Goal: Task Accomplishment & Management: Use online tool/utility

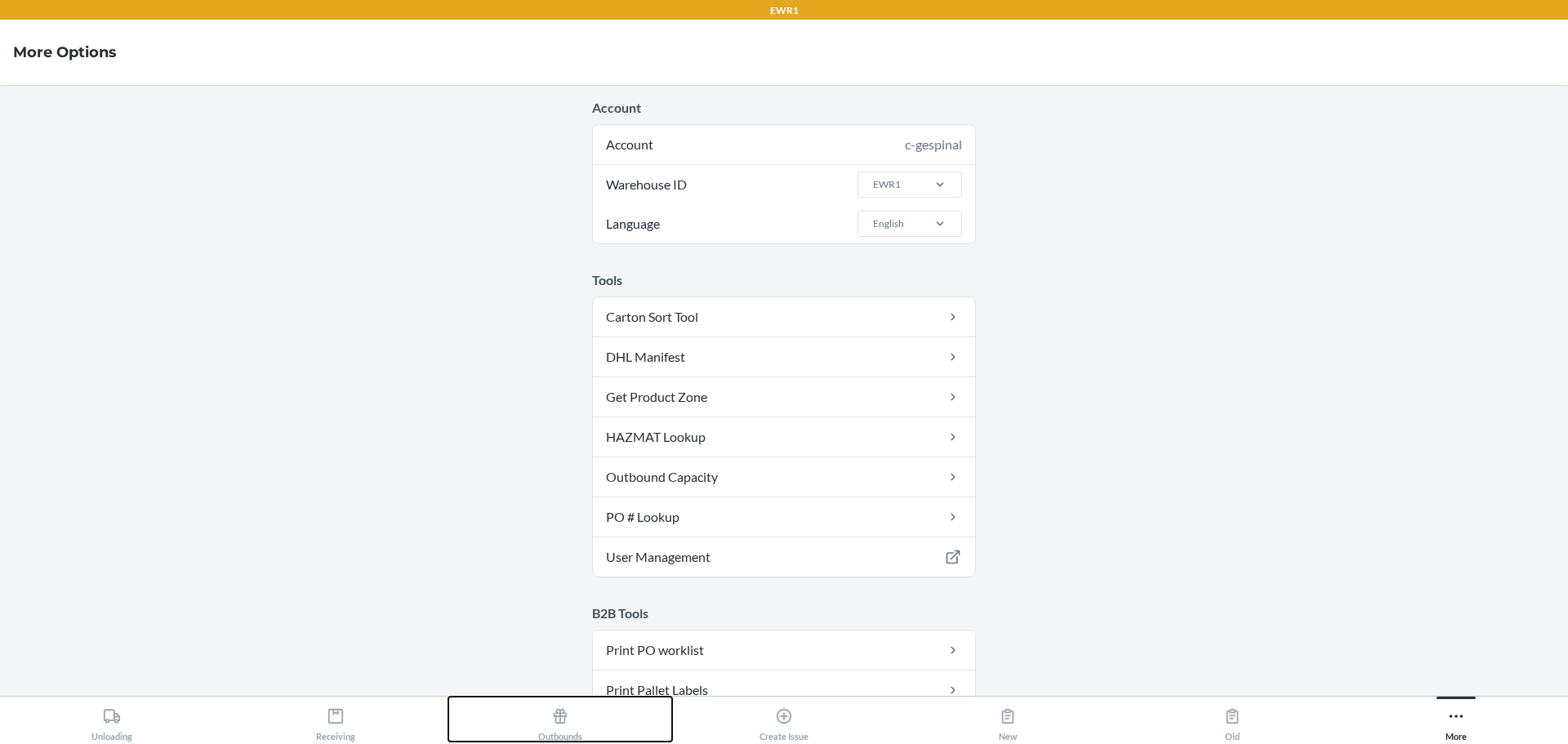
click at [552, 718] on icon at bounding box center [560, 716] width 18 height 18
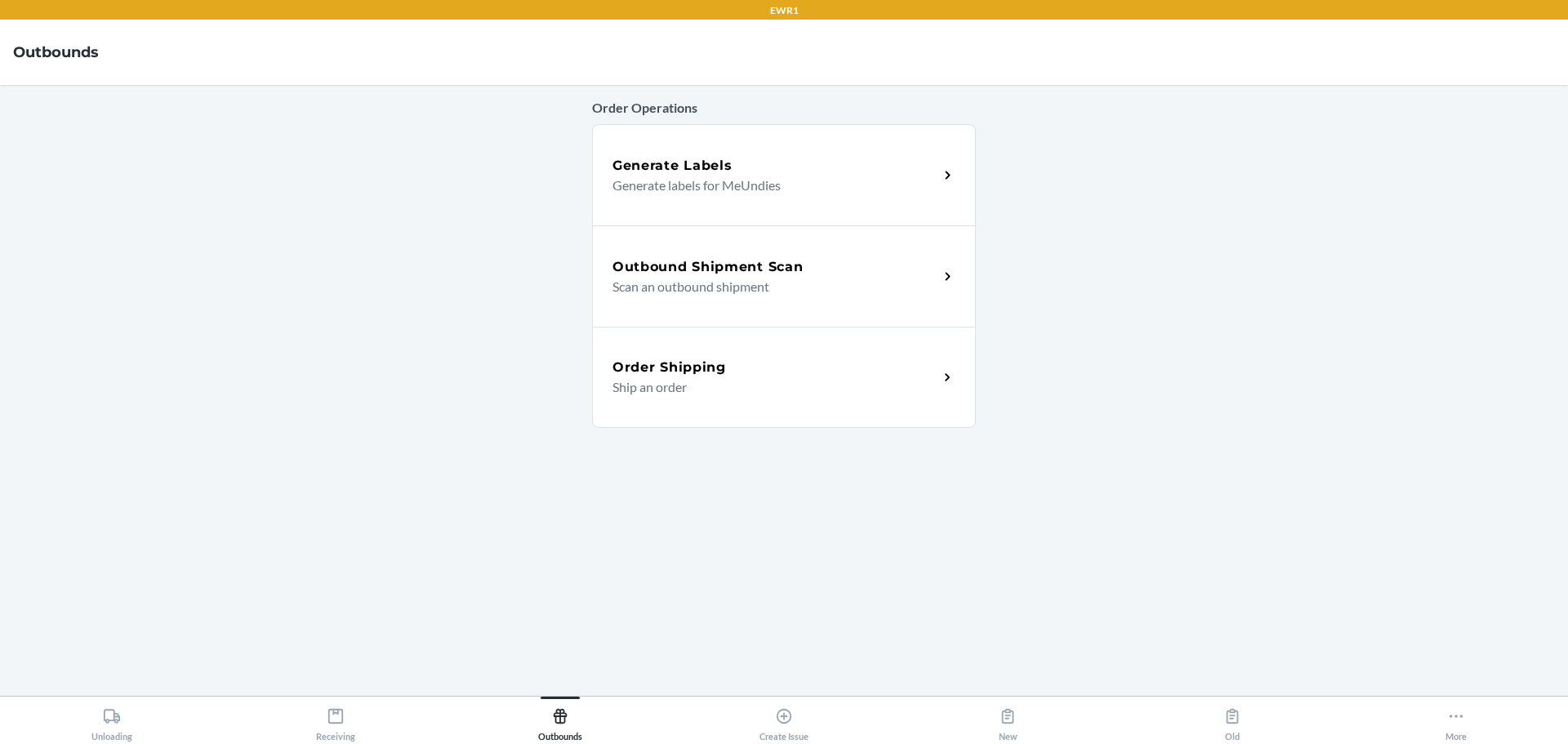
click at [766, 367] on div "Order Shipping" at bounding box center [775, 367] width 326 height 20
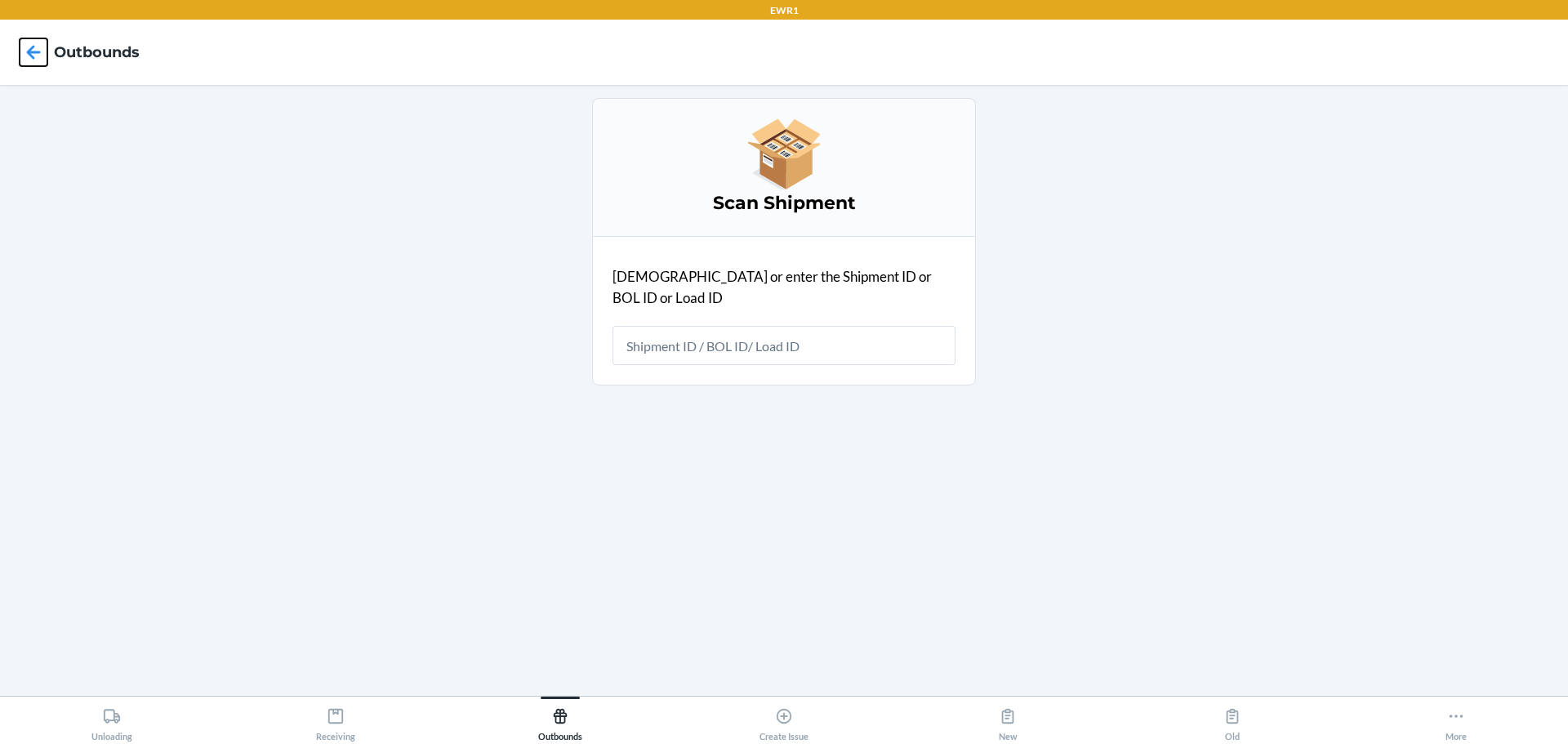
click at [43, 48] on icon at bounding box center [33, 52] width 28 height 28
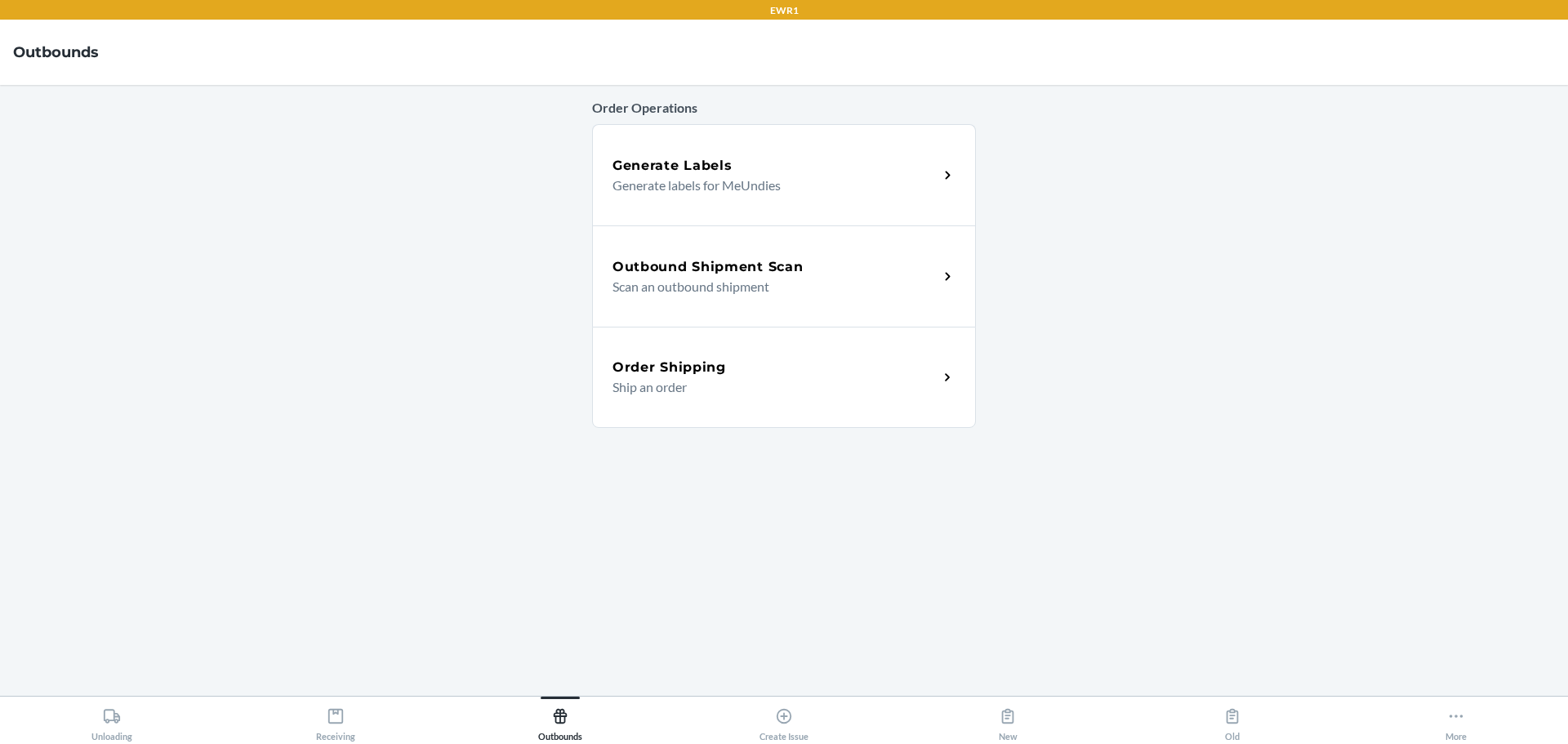
click at [743, 236] on div "Outbound Shipment Scan Scan an outbound shipment" at bounding box center [783, 275] width 383 height 101
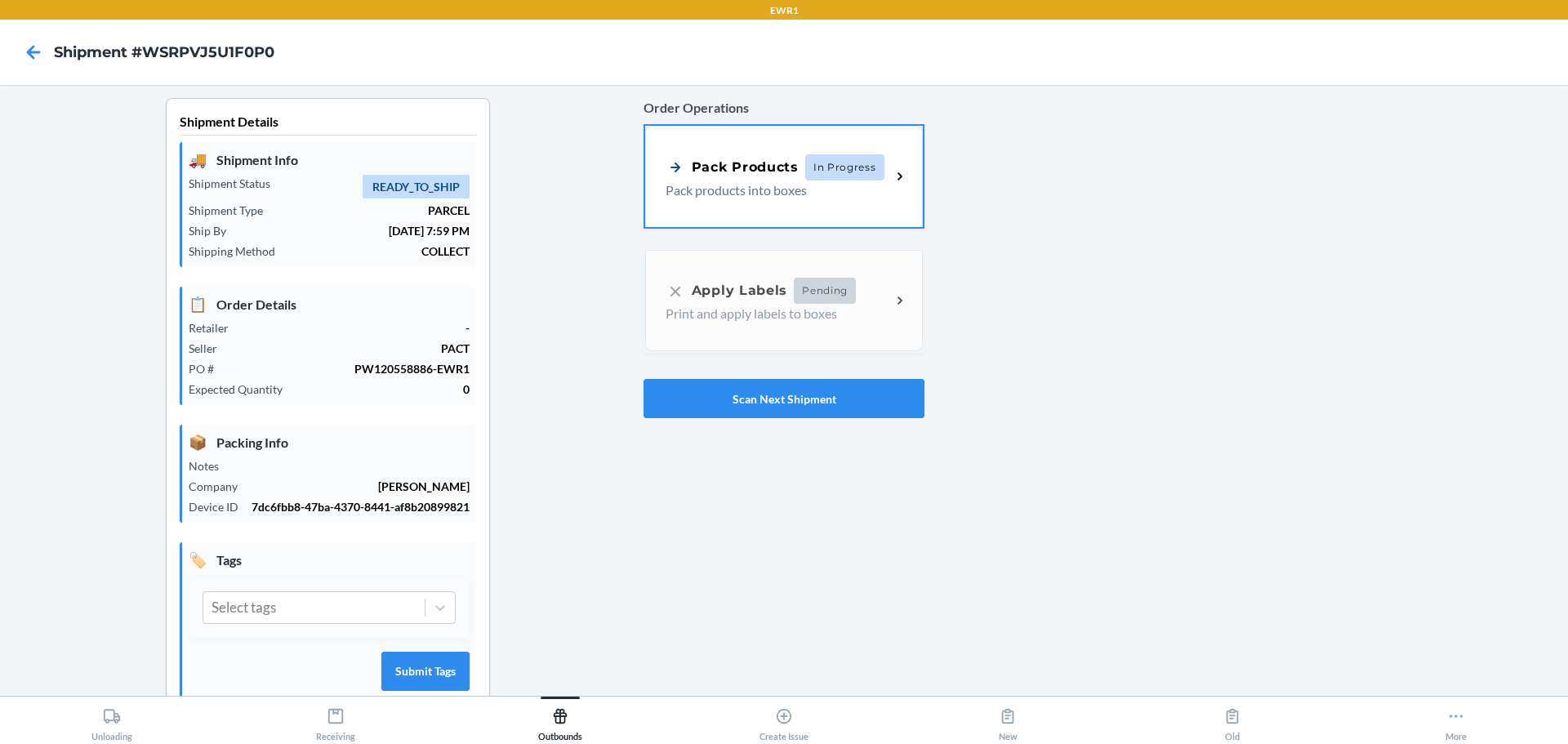
click at [891, 180] on icon at bounding box center [900, 177] width 19 height 19
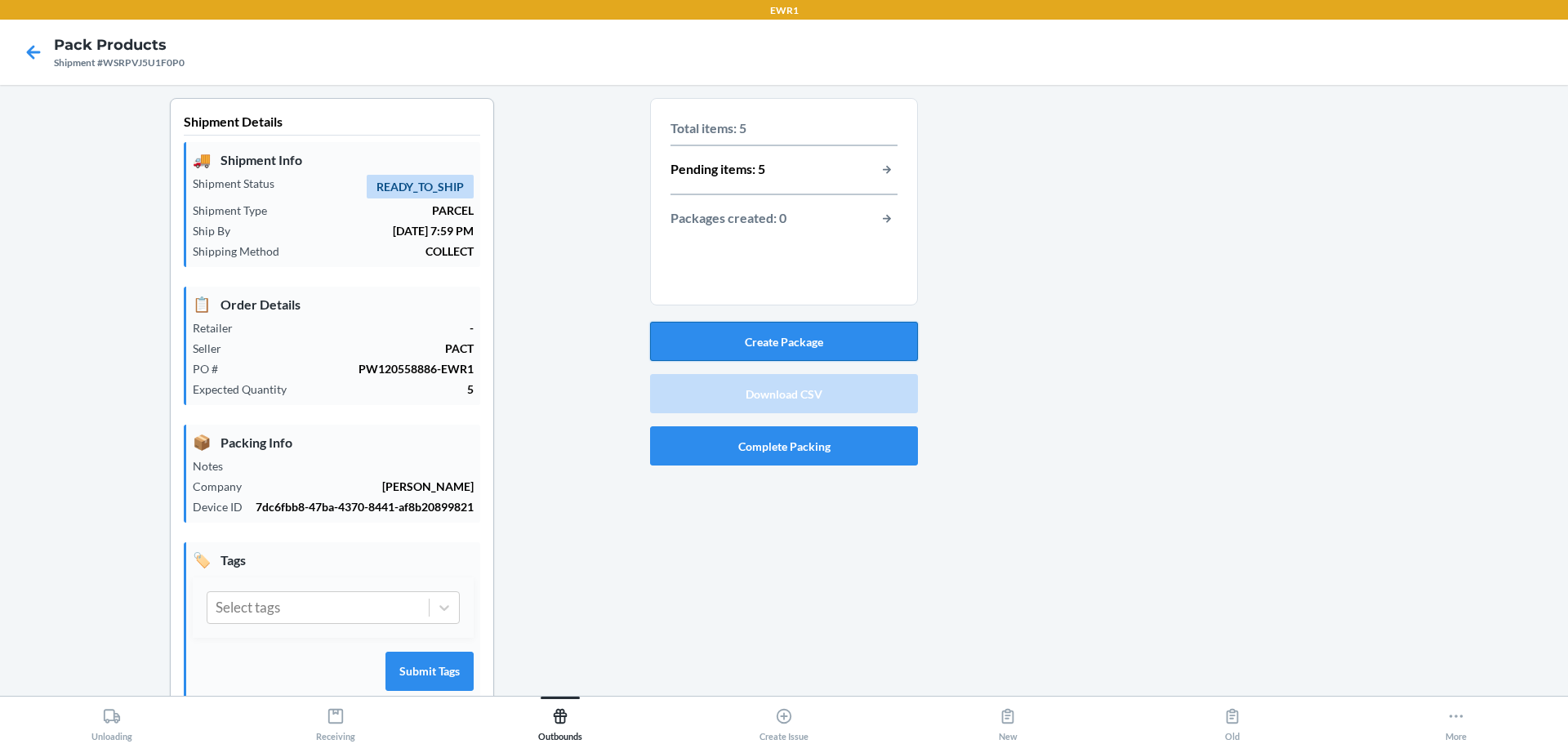
click at [791, 334] on button "Create Package" at bounding box center [784, 341] width 268 height 39
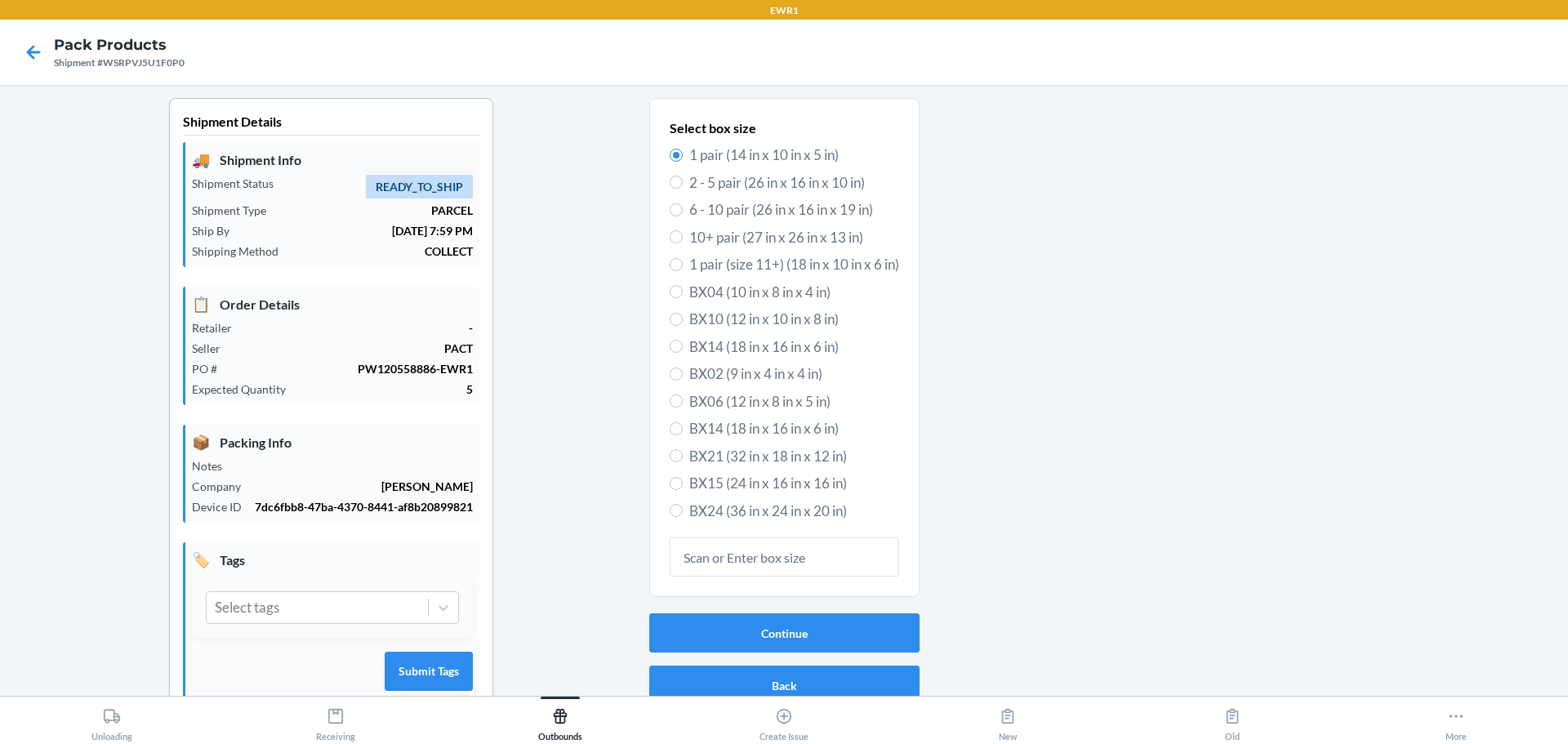
click at [760, 397] on span "BX06 (12 in x 8 in x 5 in)" at bounding box center [794, 401] width 210 height 21
click at [683, 397] on input "BX06 (12 in x 8 in x 5 in)" at bounding box center [676, 400] width 13 height 13
radio input "true"
radio input "false"
click at [752, 626] on button "Continue" at bounding box center [785, 633] width 270 height 39
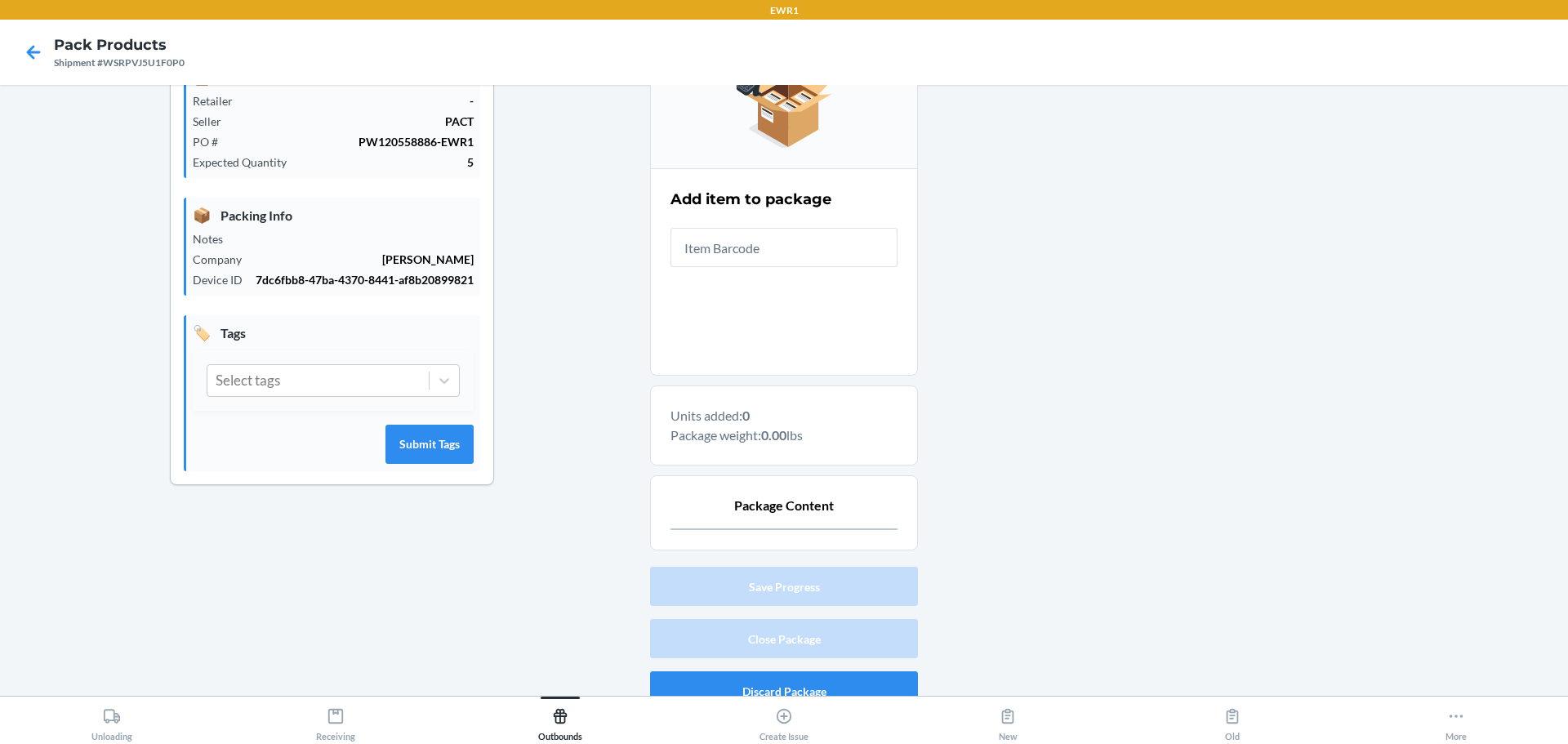
scroll to position [248, 0]
